Goal: Check status: Check status

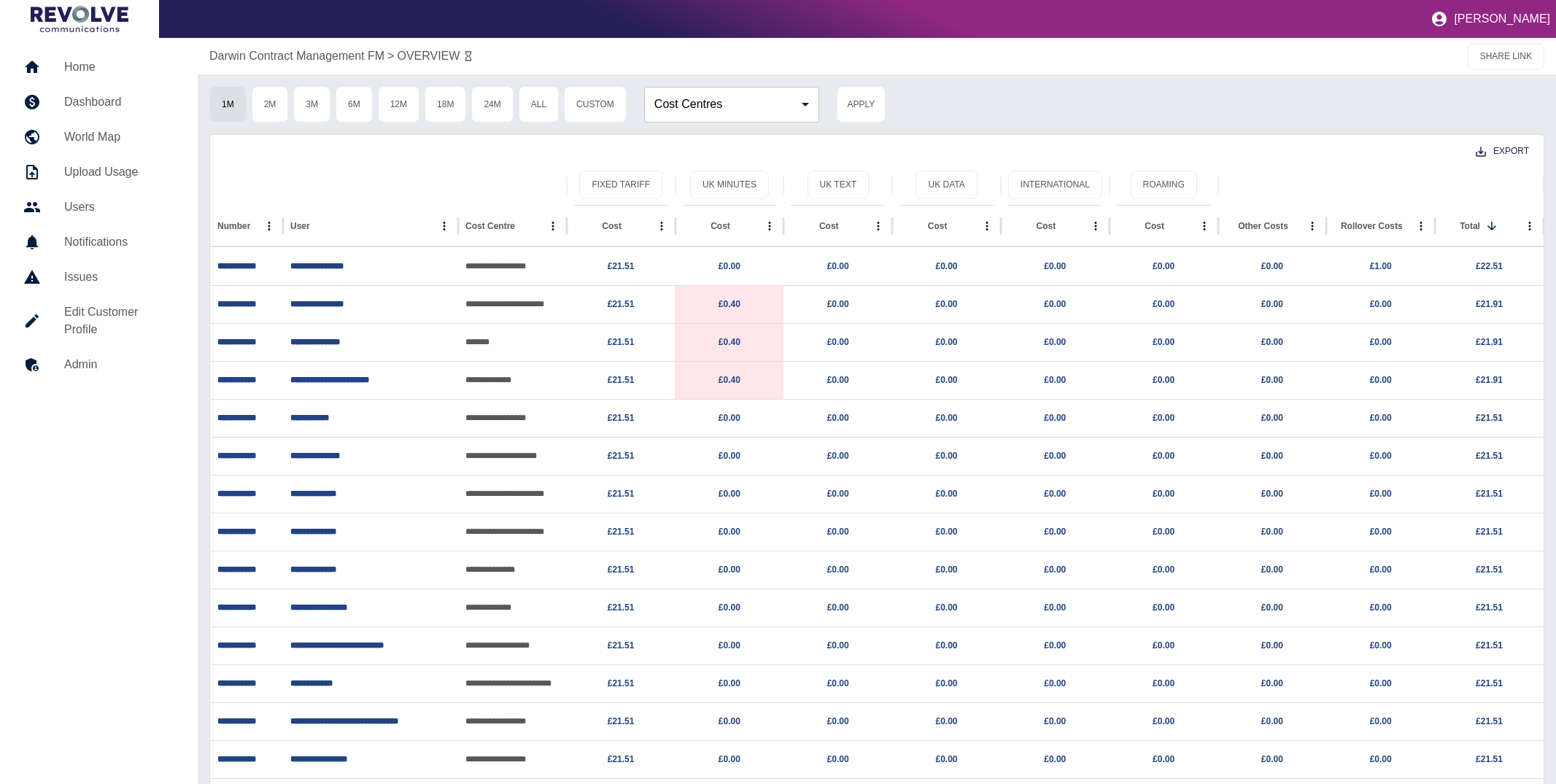
scroll to position [2, 0]
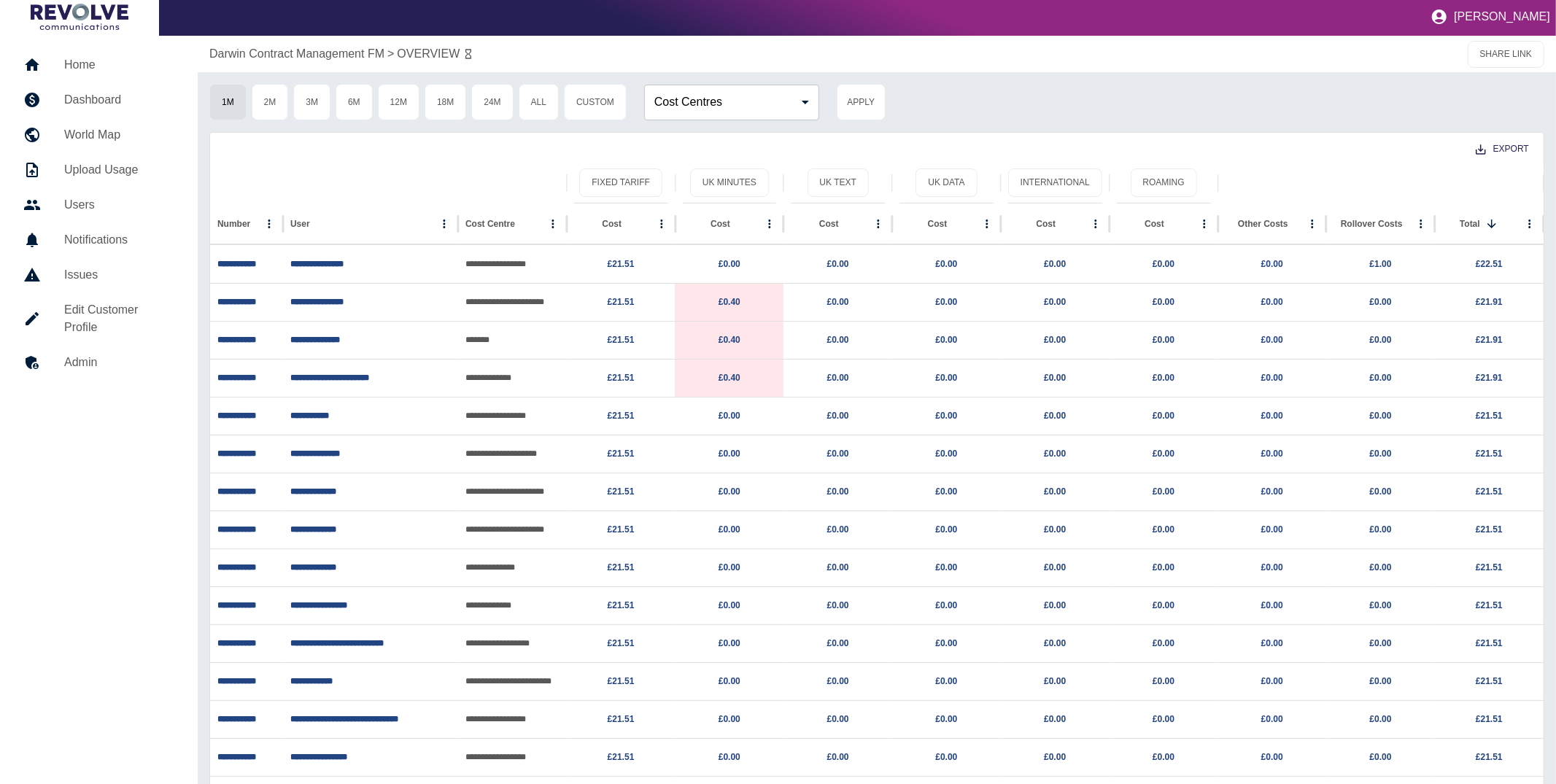
click at [92, 53] on link "Home" at bounding box center [99, 65] width 174 height 35
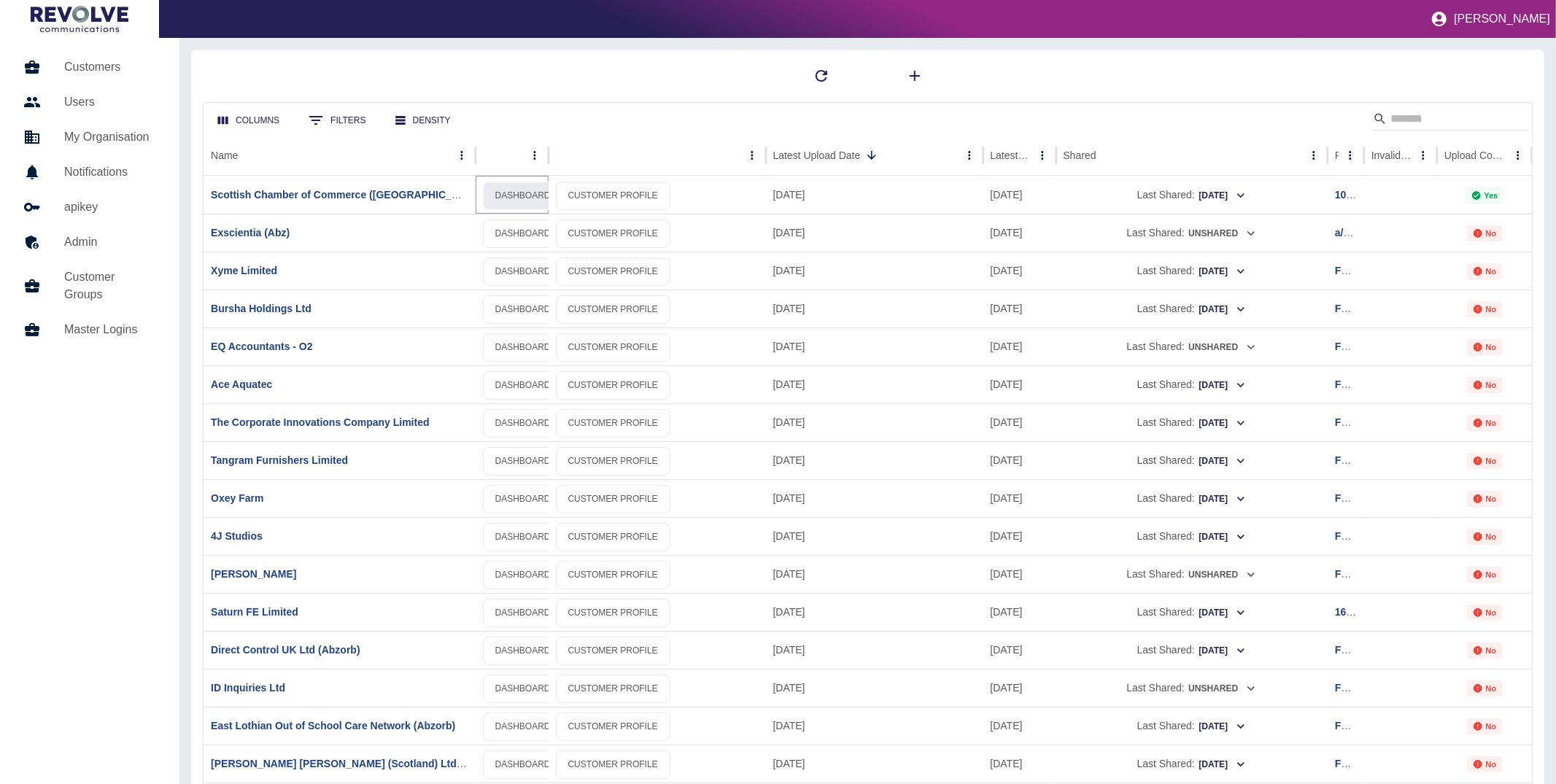
click at [508, 199] on link "DASHBOARD" at bounding box center [524, 195] width 81 height 28
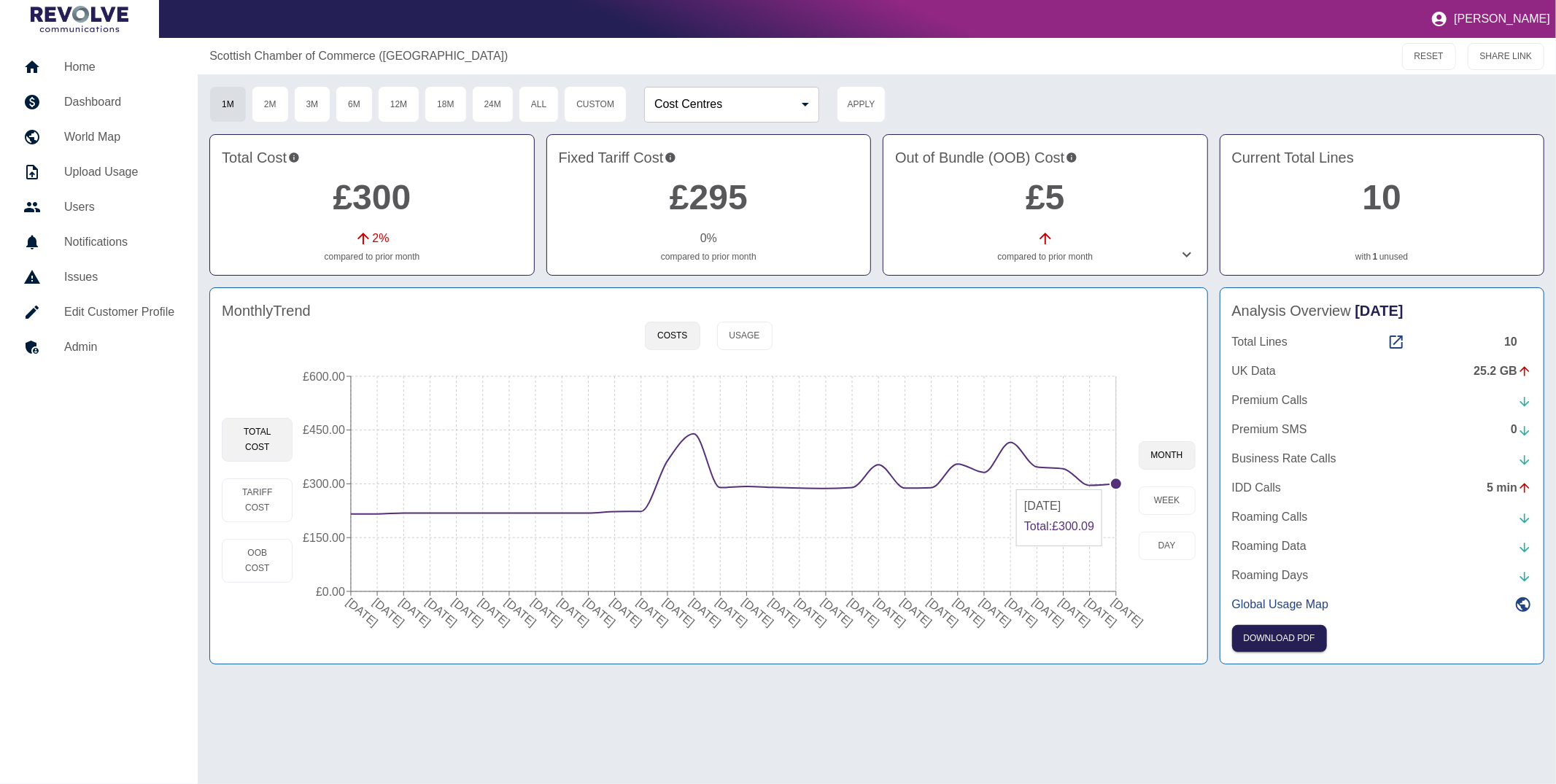
click at [1113, 484] on circle at bounding box center [1116, 483] width 12 height 12
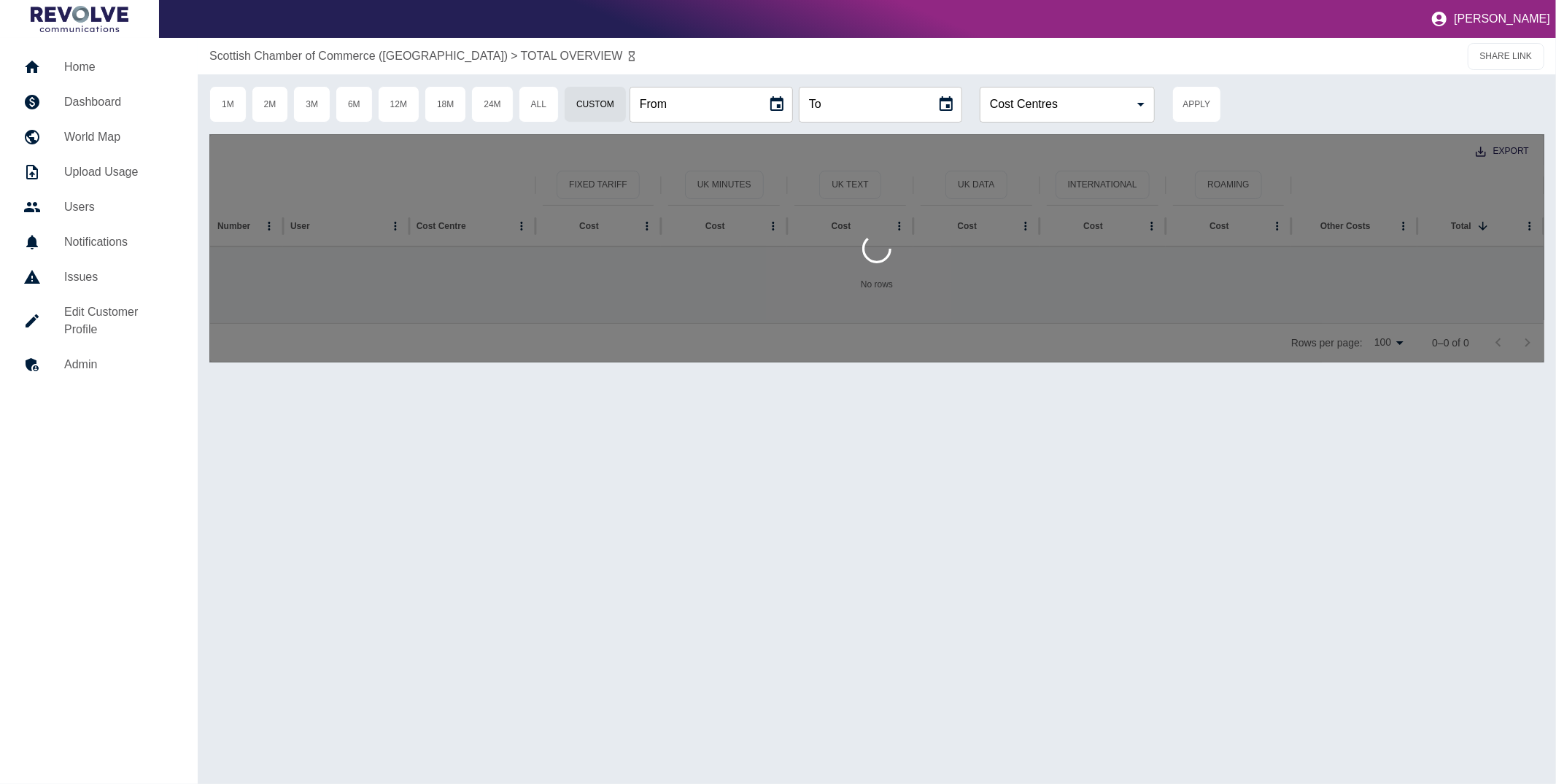
type input "**********"
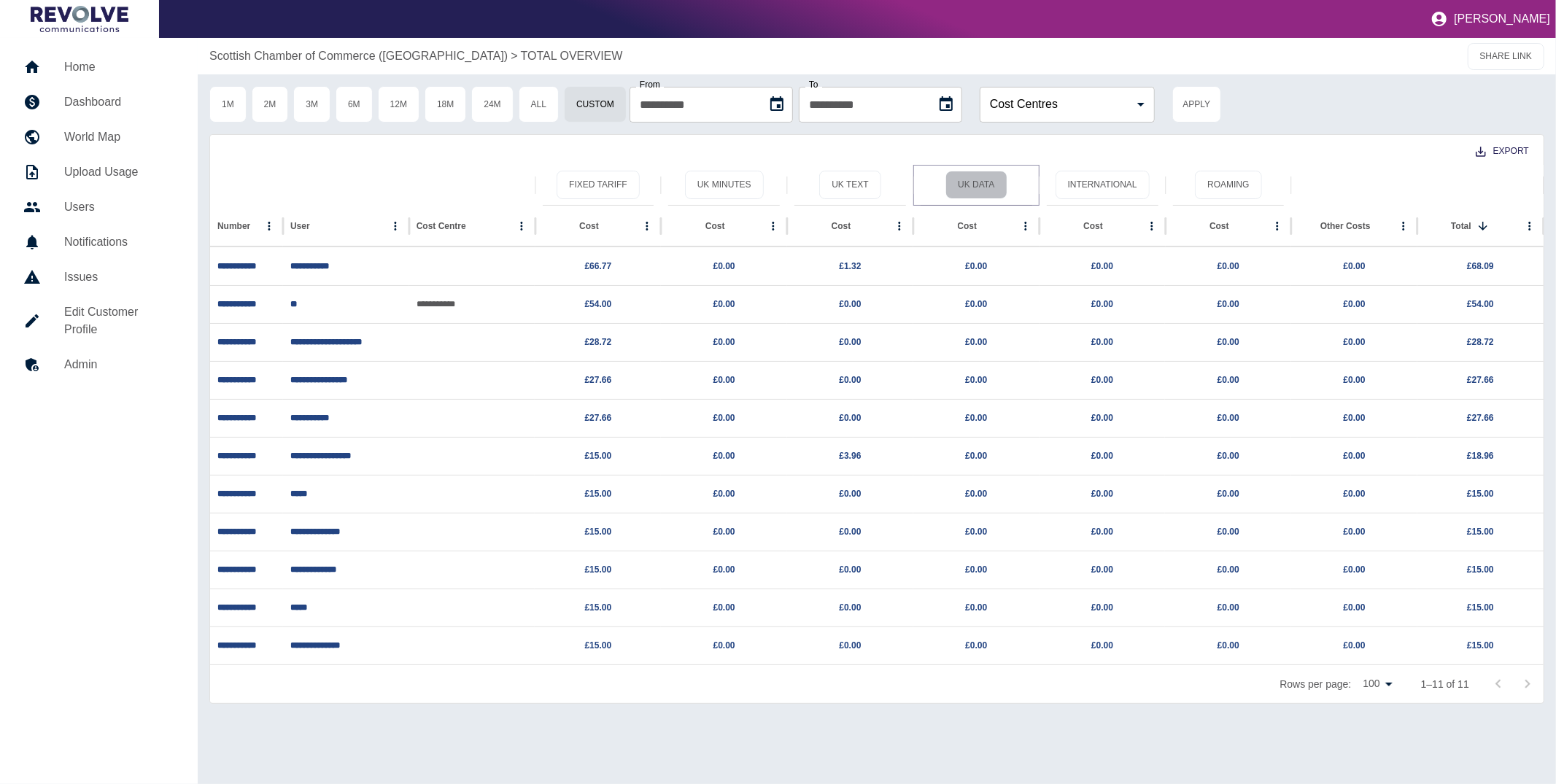
click at [993, 188] on button "UK Data" at bounding box center [976, 184] width 61 height 28
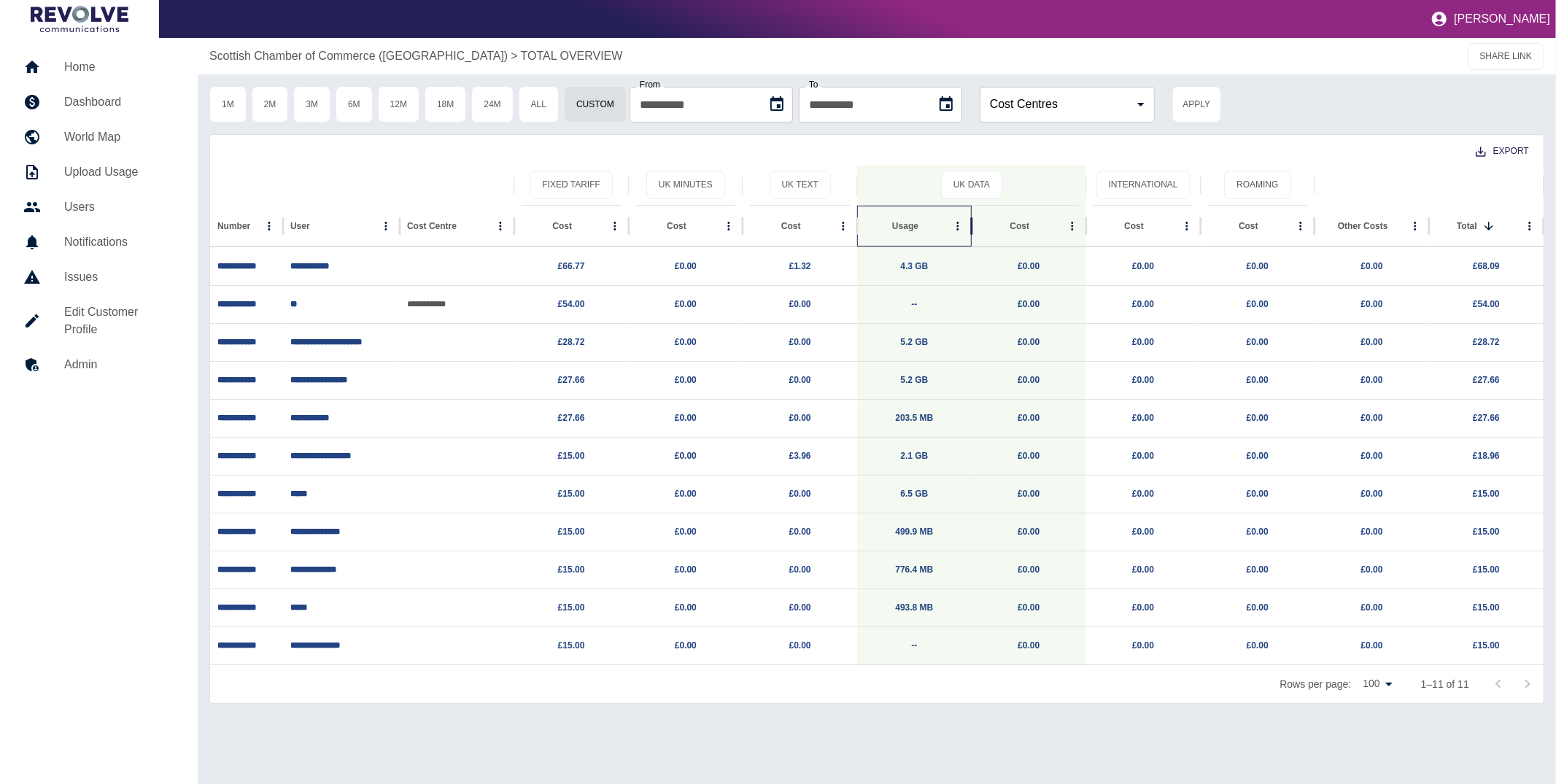
click at [900, 226] on div "Usage" at bounding box center [905, 225] width 27 height 10
click at [91, 71] on h5 "Home" at bounding box center [119, 67] width 110 height 17
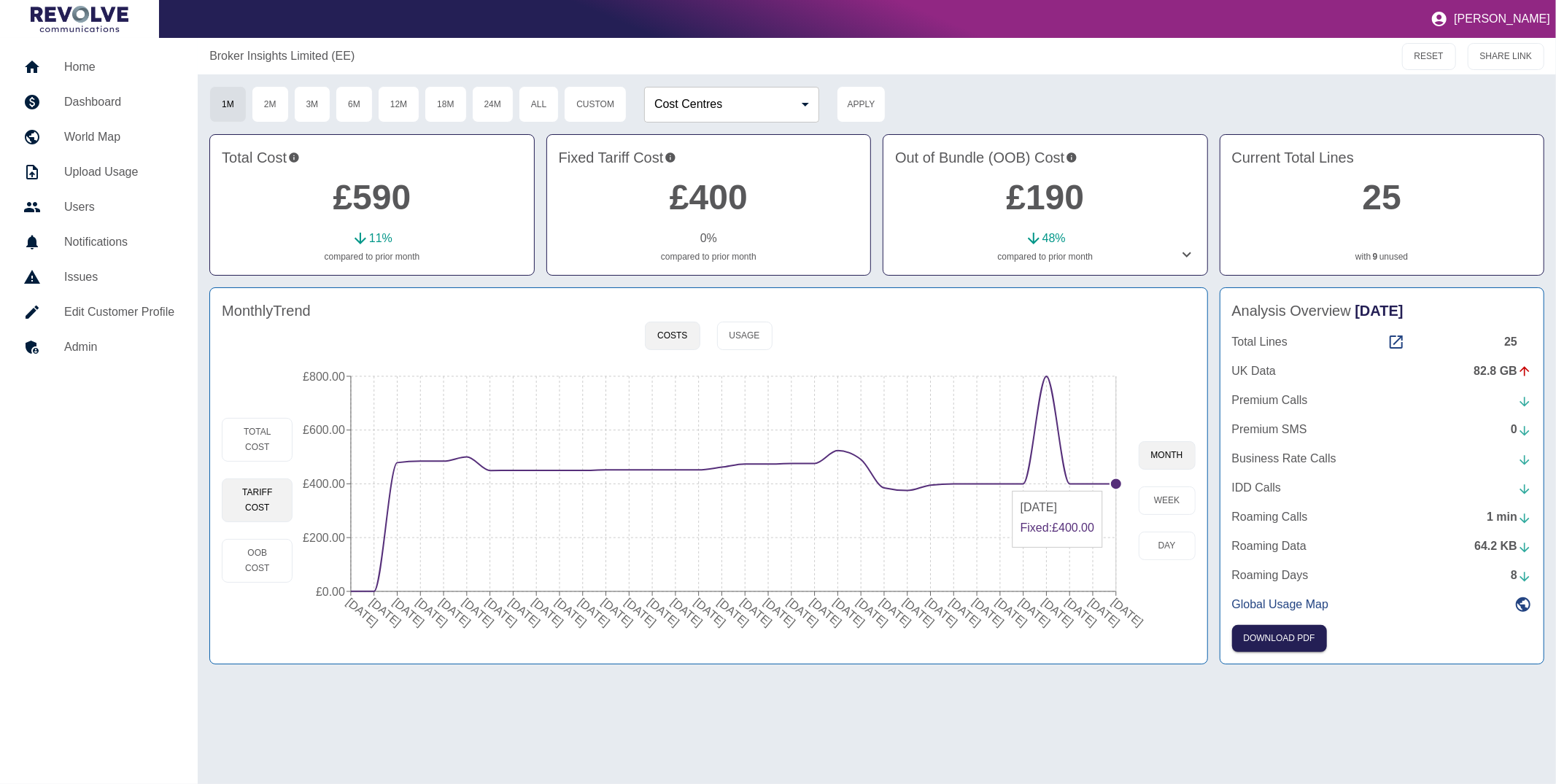
click at [1111, 483] on circle at bounding box center [1116, 484] width 12 height 12
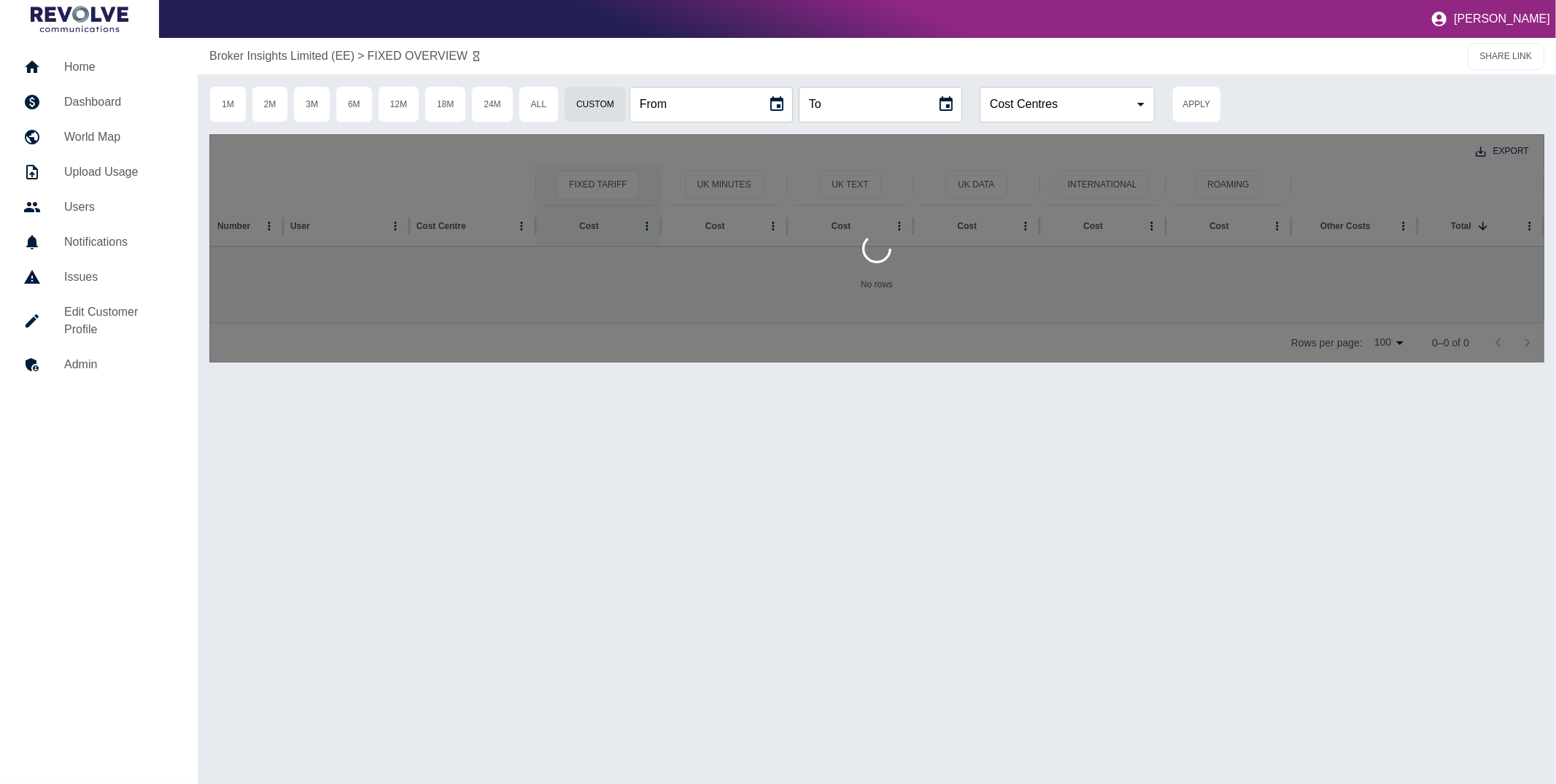
type input "**********"
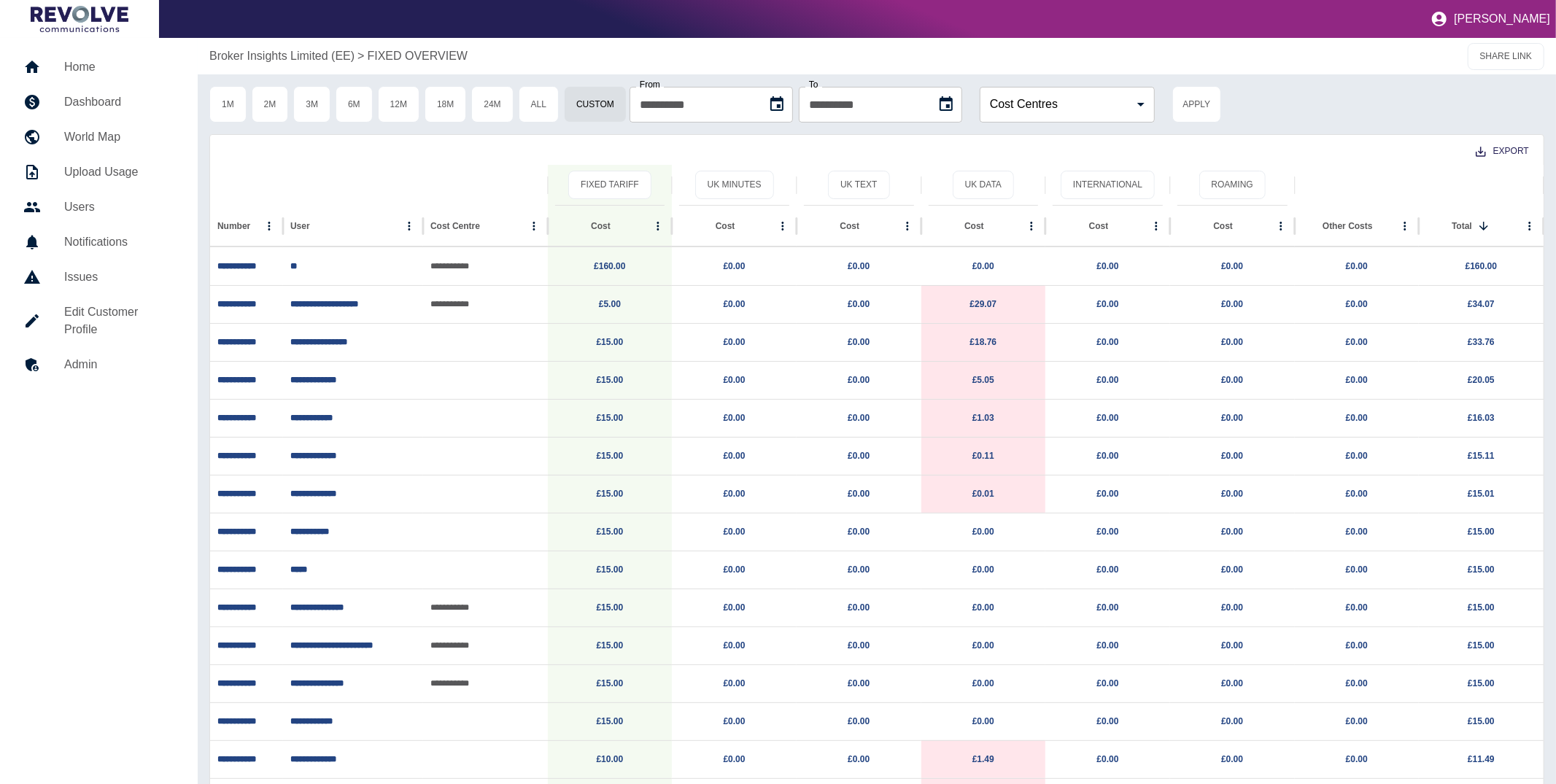
click at [336, 61] on p "Broker Insights Limited (EE)" at bounding box center [282, 56] width 146 height 17
